Goal: Find specific page/section: Find specific page/section

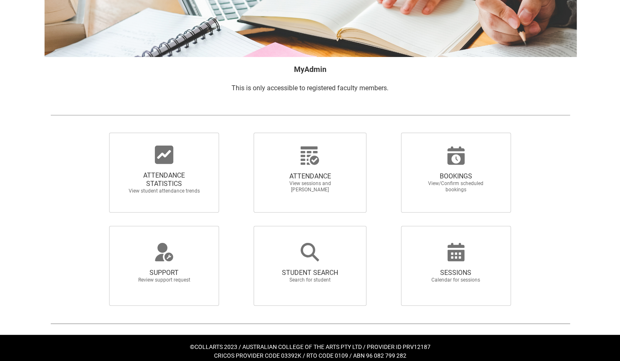
scroll to position [97, 0]
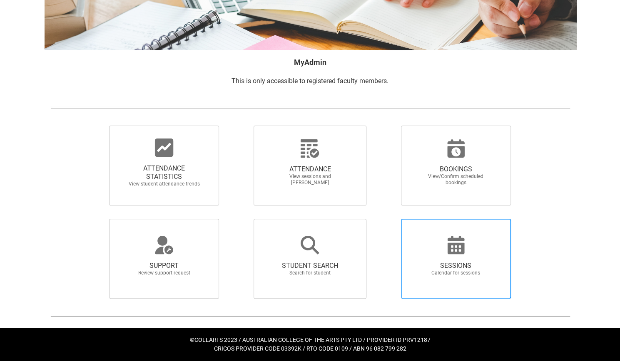
click at [448, 244] on icon at bounding box center [455, 245] width 17 height 18
click at [387, 219] on input "SESSIONS Calendar for sessions" at bounding box center [387, 218] width 0 height 0
radio input "true"
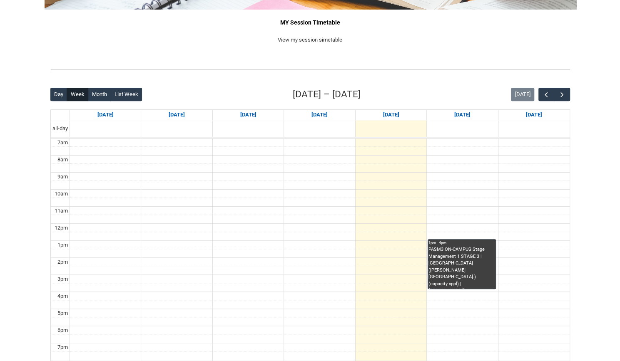
scroll to position [137, 0]
